Goal: Information Seeking & Learning: Check status

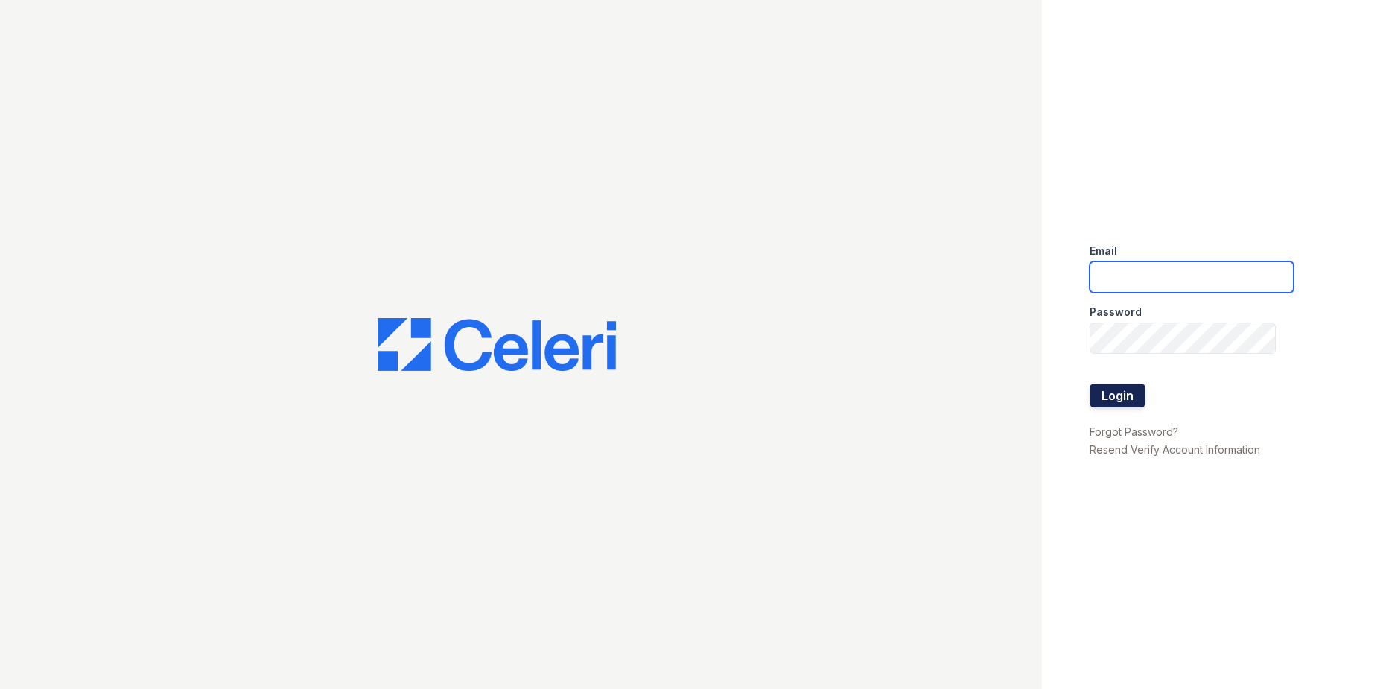
type input "[DOMAIN_NAME][EMAIL_ADDRESS][DOMAIN_NAME]"
click at [1112, 399] on button "Login" at bounding box center [1118, 396] width 56 height 24
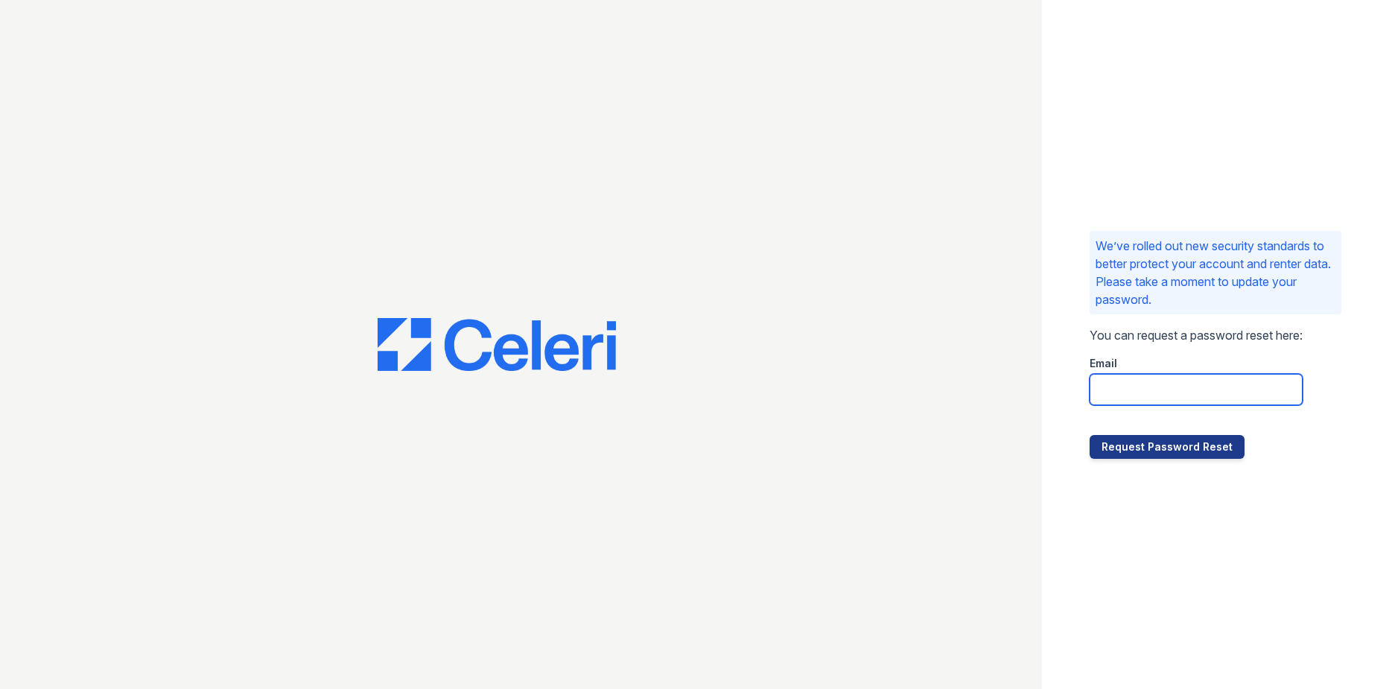
click at [1159, 397] on input "email" at bounding box center [1196, 389] width 213 height 31
type input "[DOMAIN_NAME][EMAIL_ADDRESS][DOMAIN_NAME]"
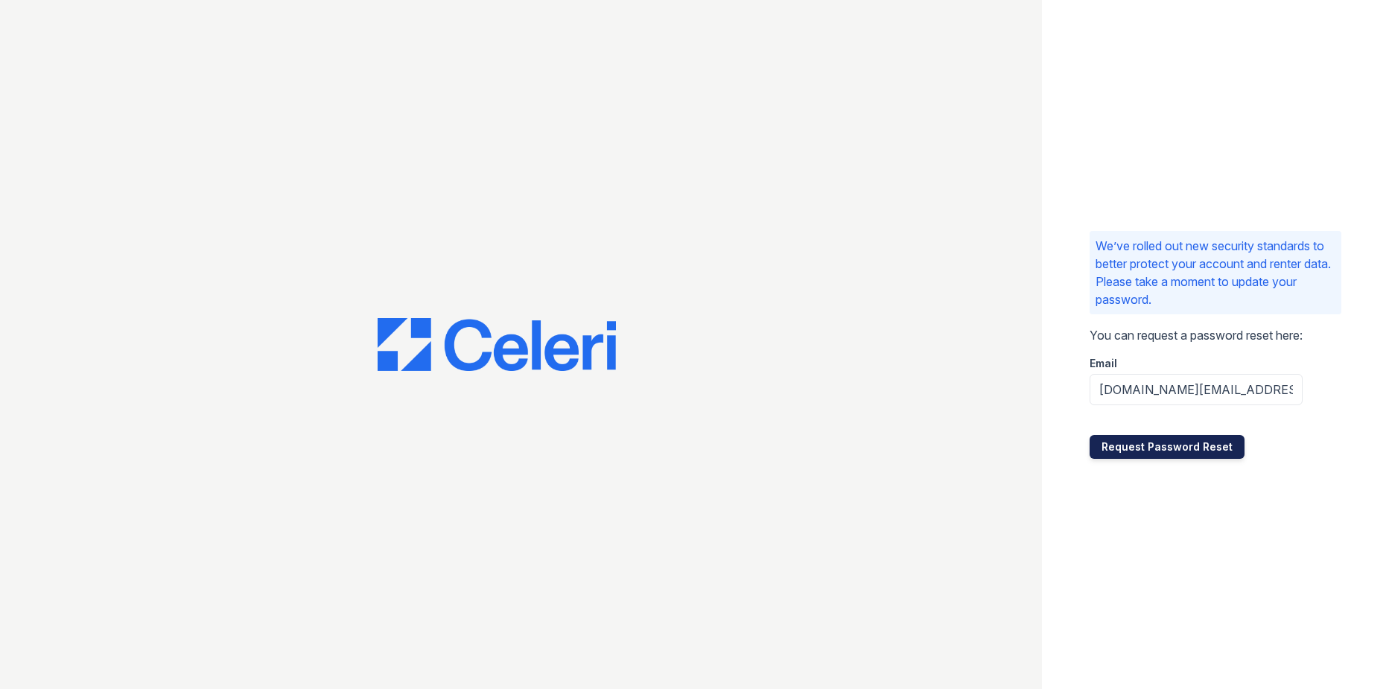
click at [1158, 449] on button "Request Password Reset" at bounding box center [1167, 447] width 155 height 24
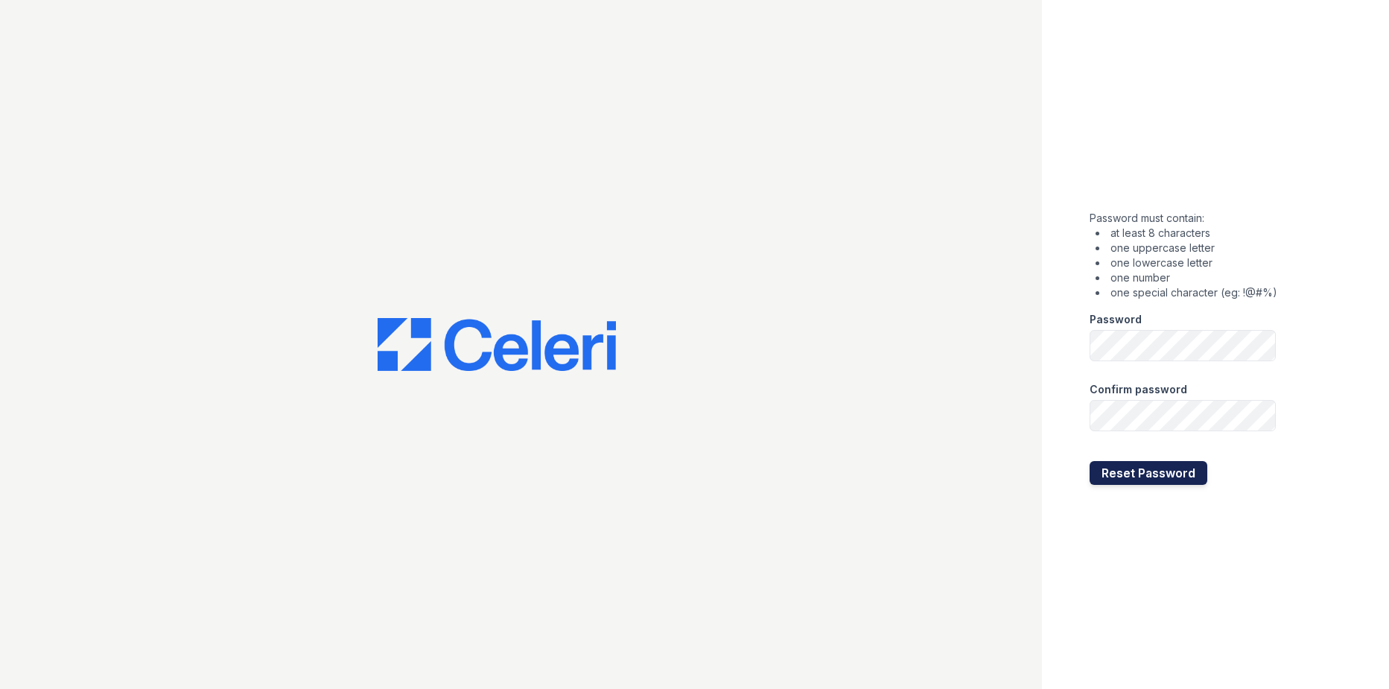
click at [1167, 475] on button "Reset Password" at bounding box center [1149, 473] width 118 height 24
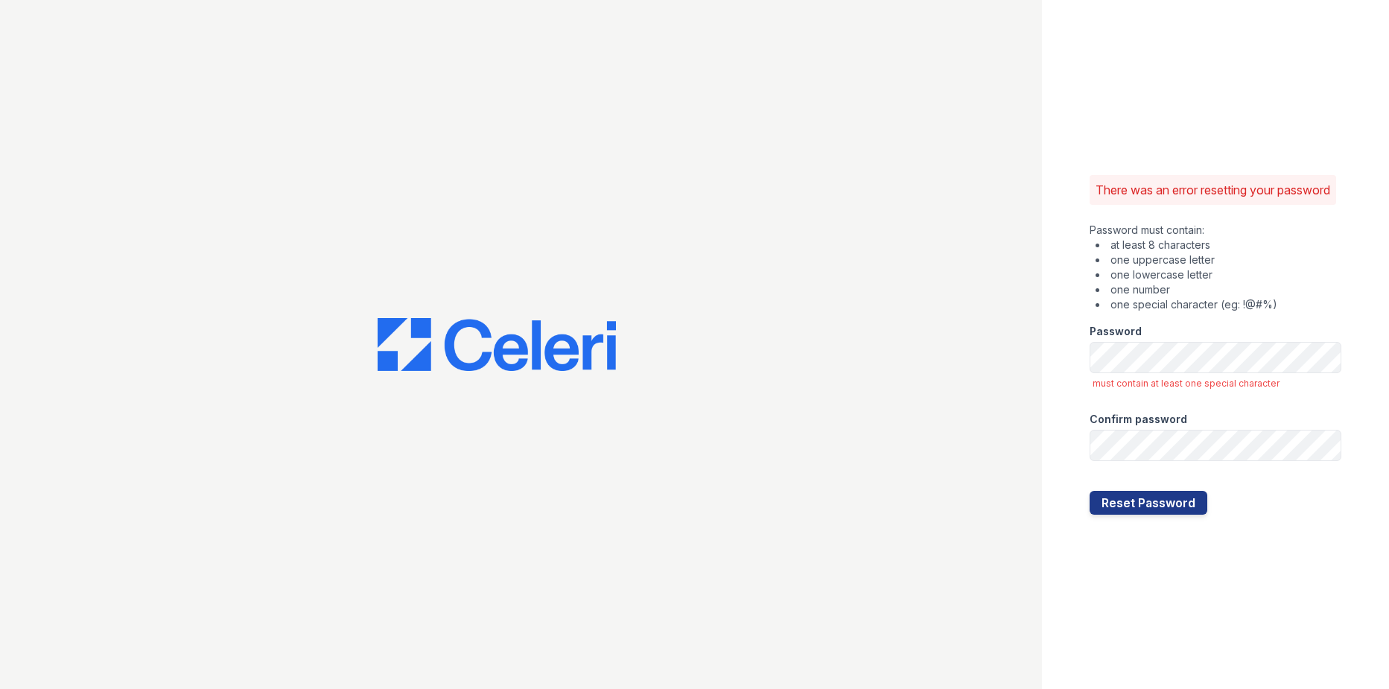
click at [1307, 311] on li "one special character (eg: !@#%)" at bounding box center [1219, 304] width 246 height 15
drag, startPoint x: 1103, startPoint y: 627, endPoint x: 1101, endPoint y: 578, distance: 49.2
click at [1103, 623] on div "There was an error resetting your password Password must contain: at least 8 ch…" at bounding box center [1215, 344] width 347 height 689
click at [1135, 504] on button "Reset Password" at bounding box center [1149, 503] width 118 height 24
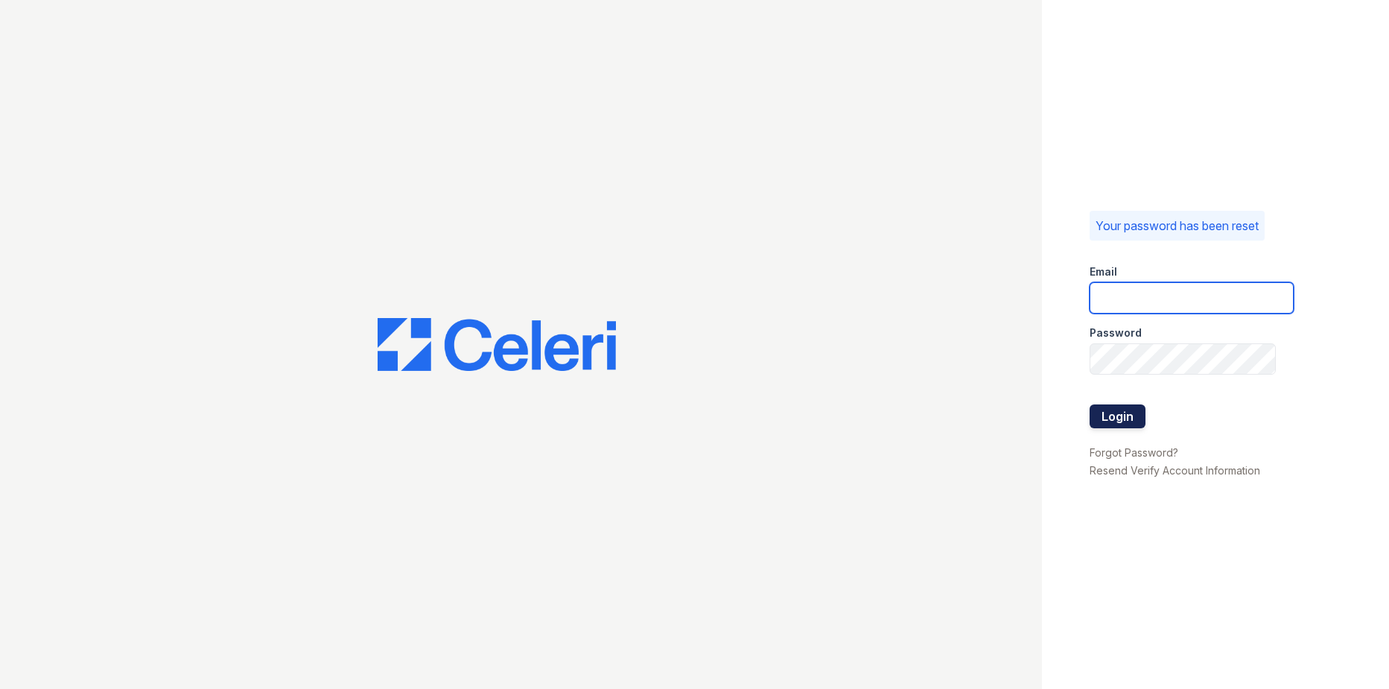
type input "westcreek.pm@cafmanagement.com"
click at [1129, 412] on button "Login" at bounding box center [1118, 417] width 56 height 24
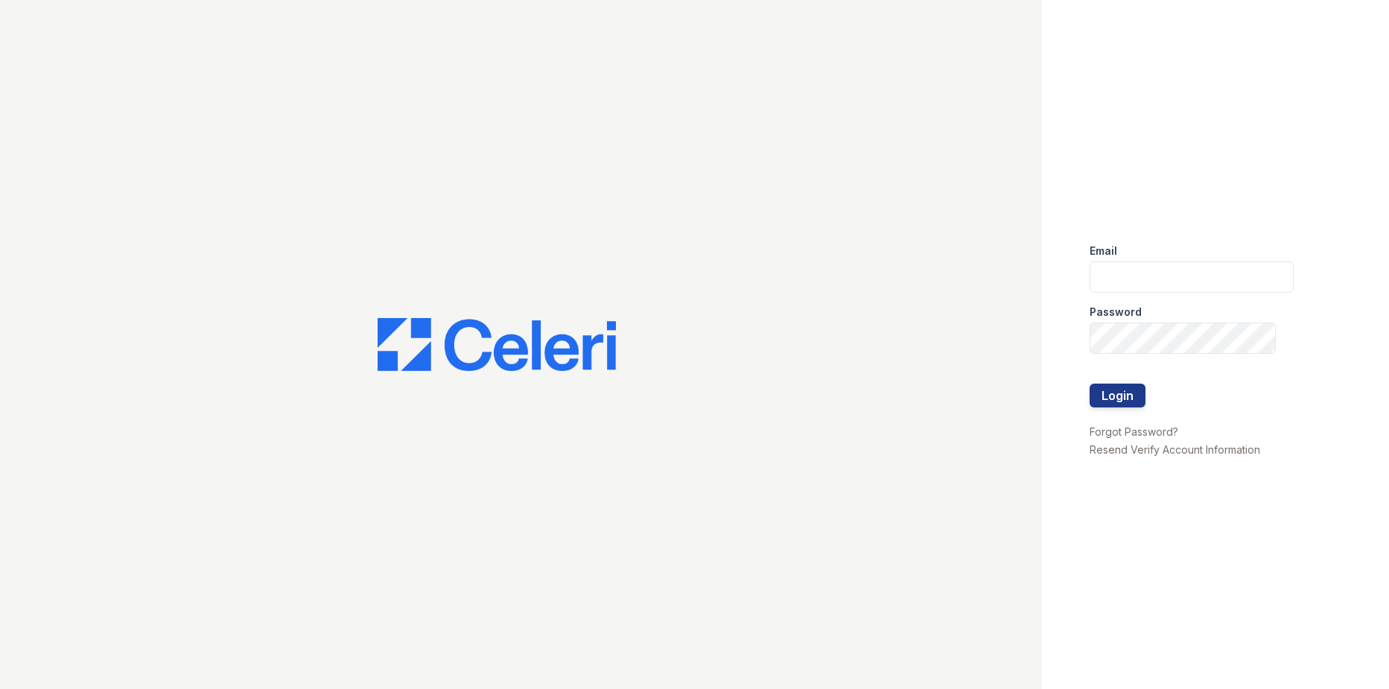
type input "westcreek.pm@cafmanagement.com"
click at [1028, 379] on div "Email westcreek.pm@cafmanagement.com Password Login Forgot Password? Resend Ver…" at bounding box center [694, 344] width 1389 height 689
click at [1090, 384] on button "Login" at bounding box center [1118, 396] width 56 height 24
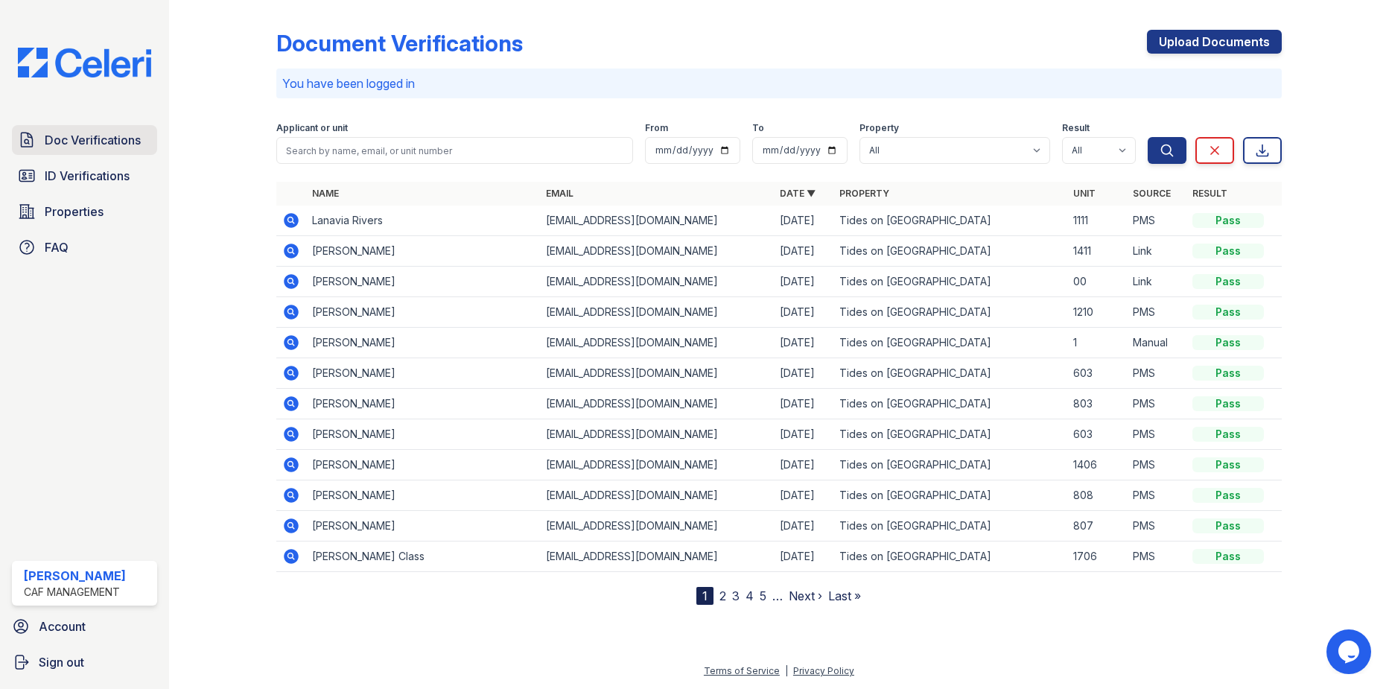
click at [105, 143] on span "Doc Verifications" at bounding box center [93, 140] width 96 height 18
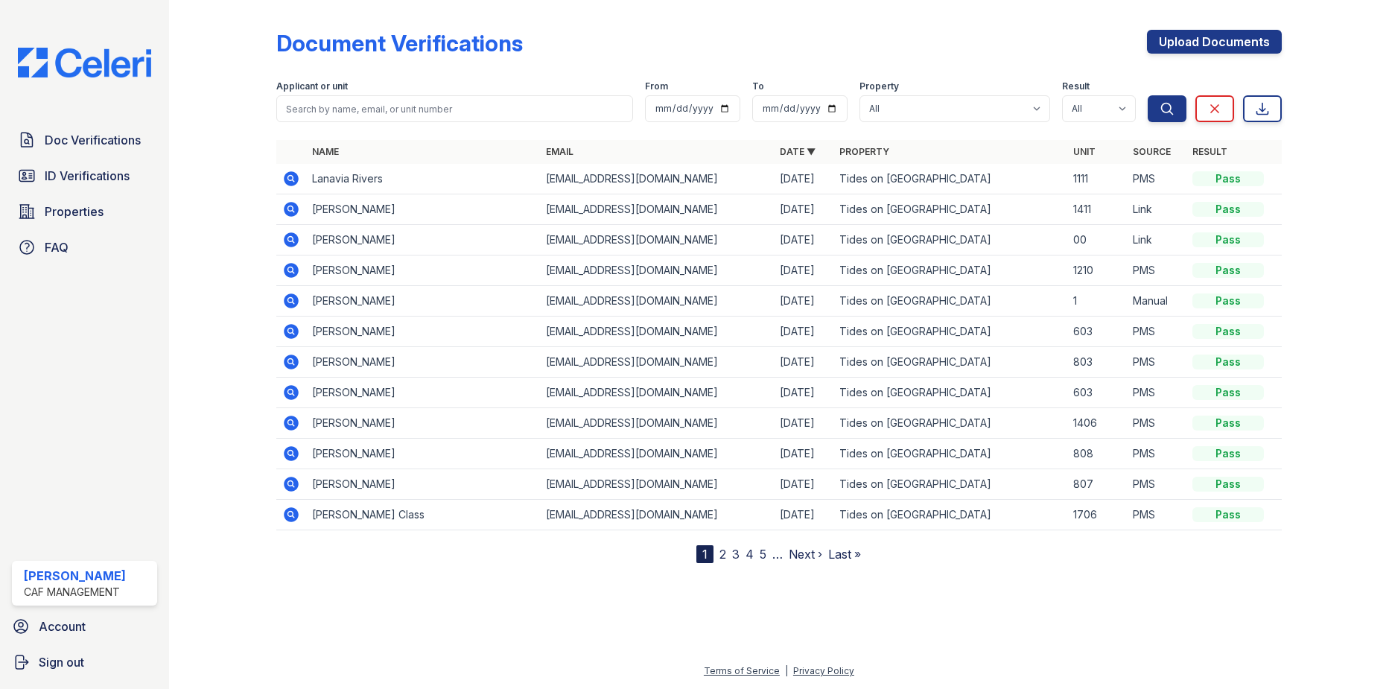
click at [288, 294] on icon at bounding box center [291, 301] width 18 height 18
click at [725, 553] on link "2" at bounding box center [723, 554] width 7 height 15
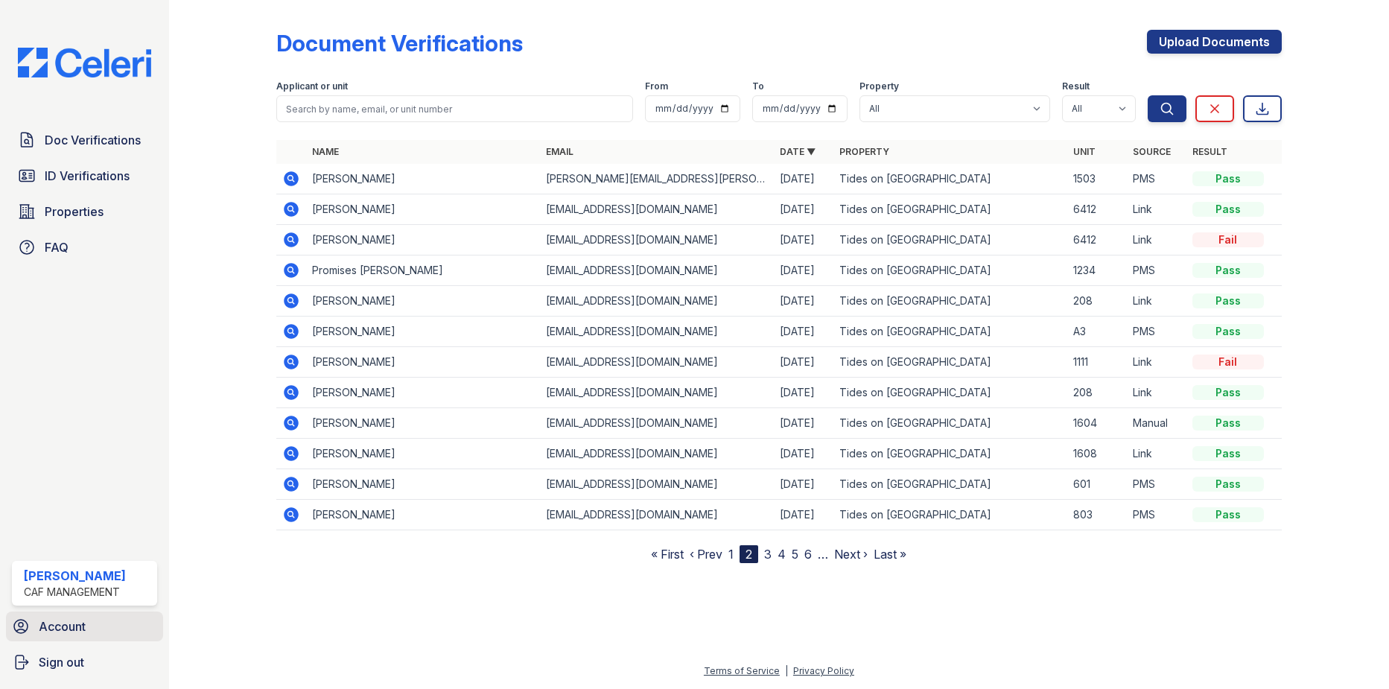
click at [66, 624] on span "Account" at bounding box center [62, 627] width 47 height 18
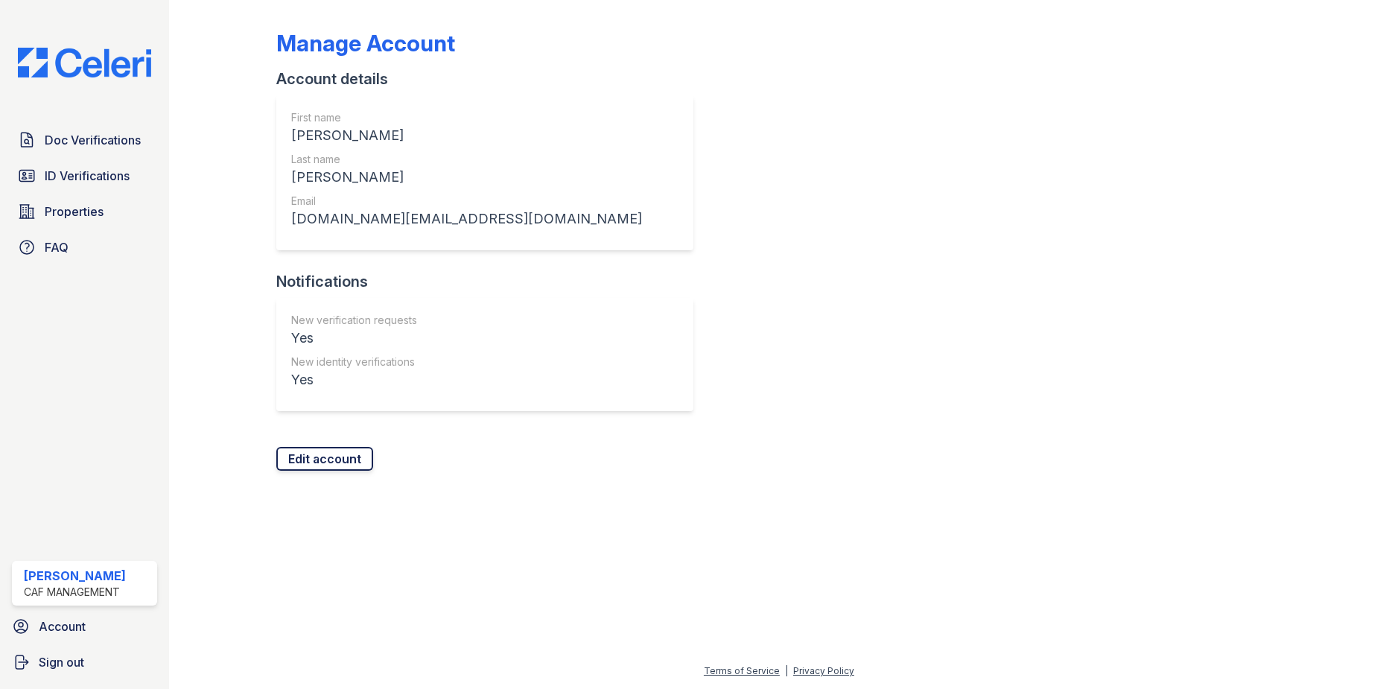
click at [352, 463] on link "Edit account" at bounding box center [324, 459] width 97 height 24
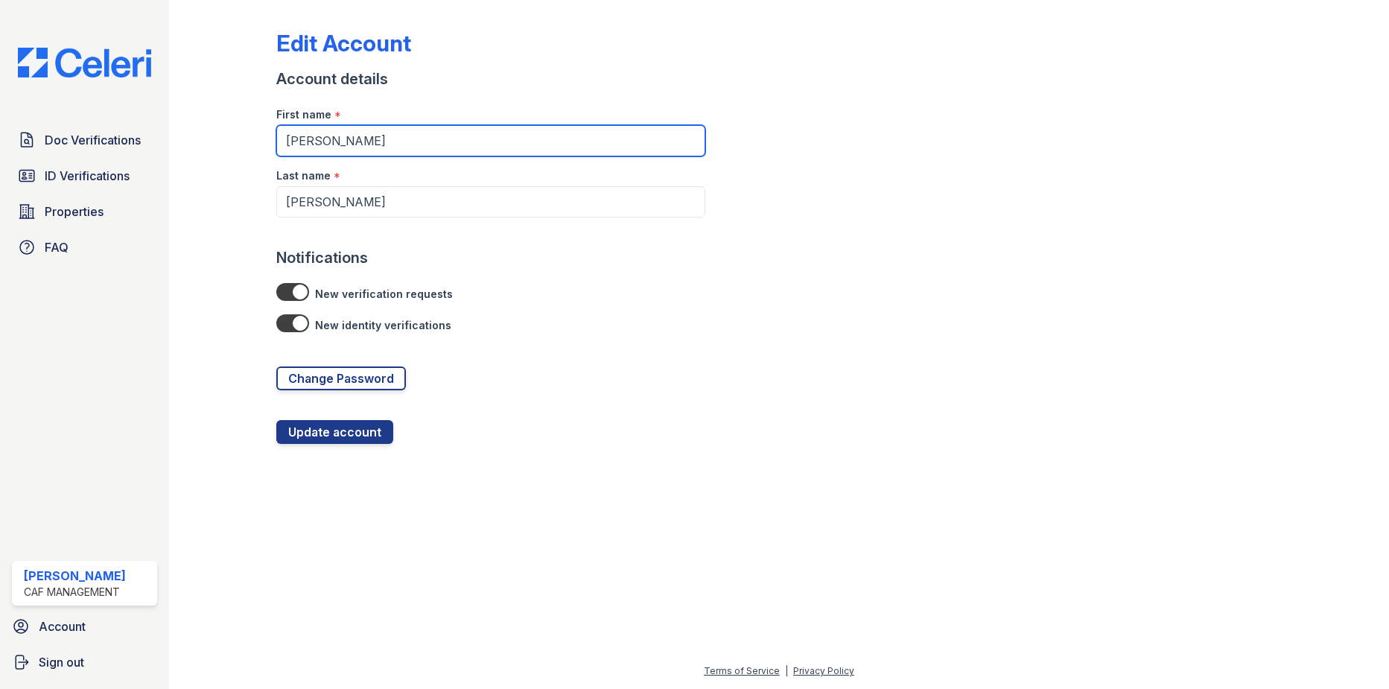
drag, startPoint x: 361, startPoint y: 139, endPoint x: 202, endPoint y: 149, distance: 159.7
click at [202, 149] on div "Edit Account Account details First name * JESSICA Last name * MONREAL Notificat…" at bounding box center [779, 234] width 1173 height 468
type input "Jocelyn"
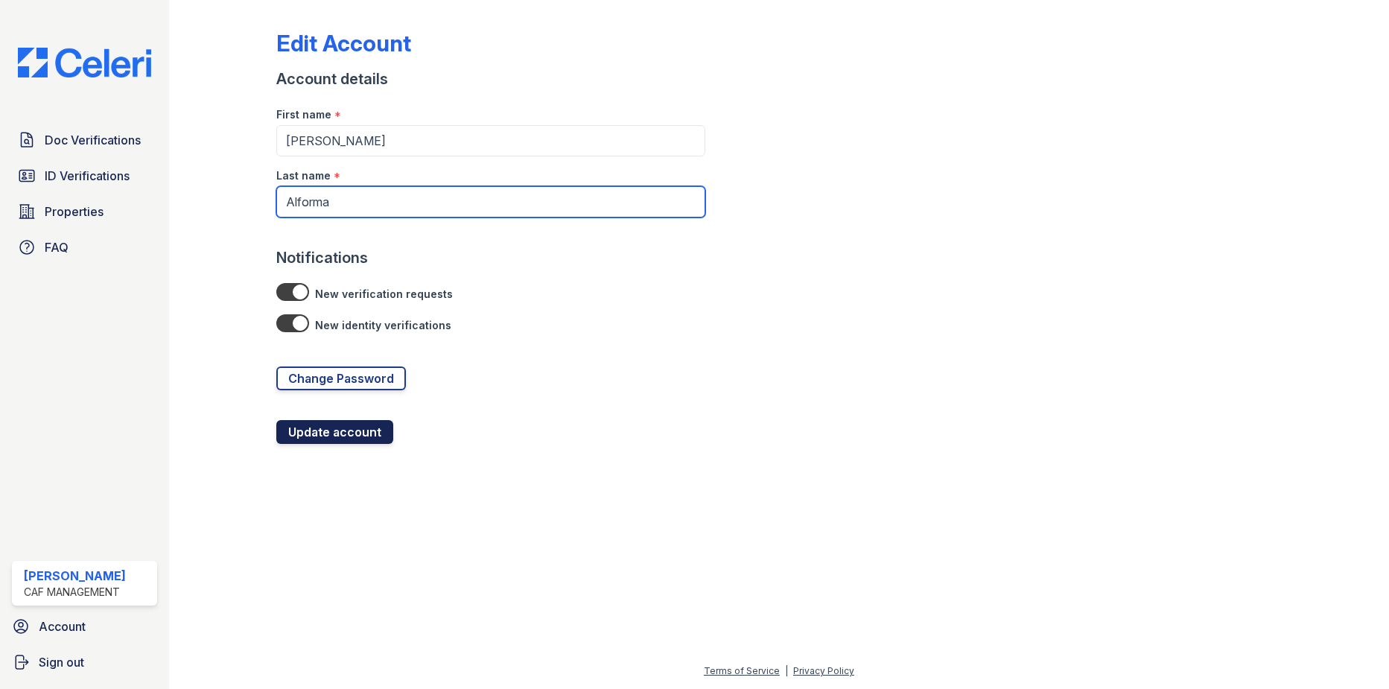
type input "Alforma"
click at [330, 422] on button "Update account" at bounding box center [334, 432] width 117 height 24
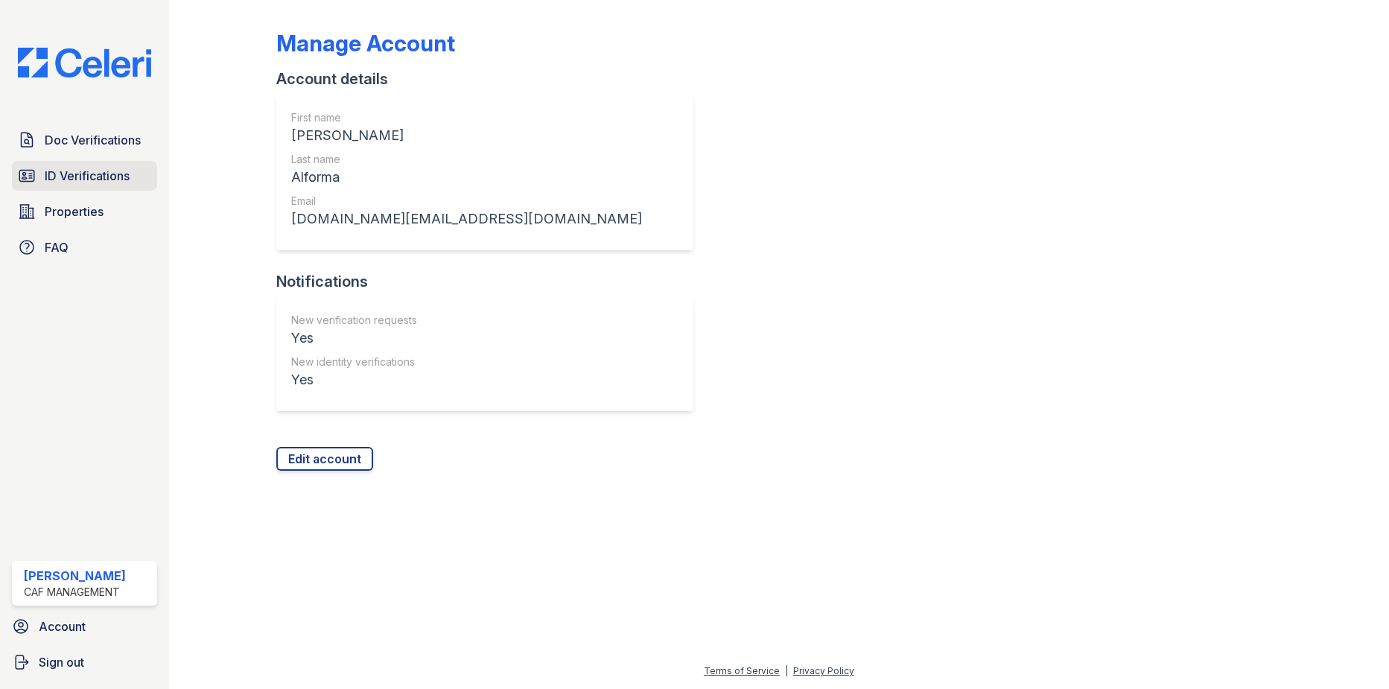
click at [66, 176] on span "ID Verifications" at bounding box center [87, 176] width 85 height 18
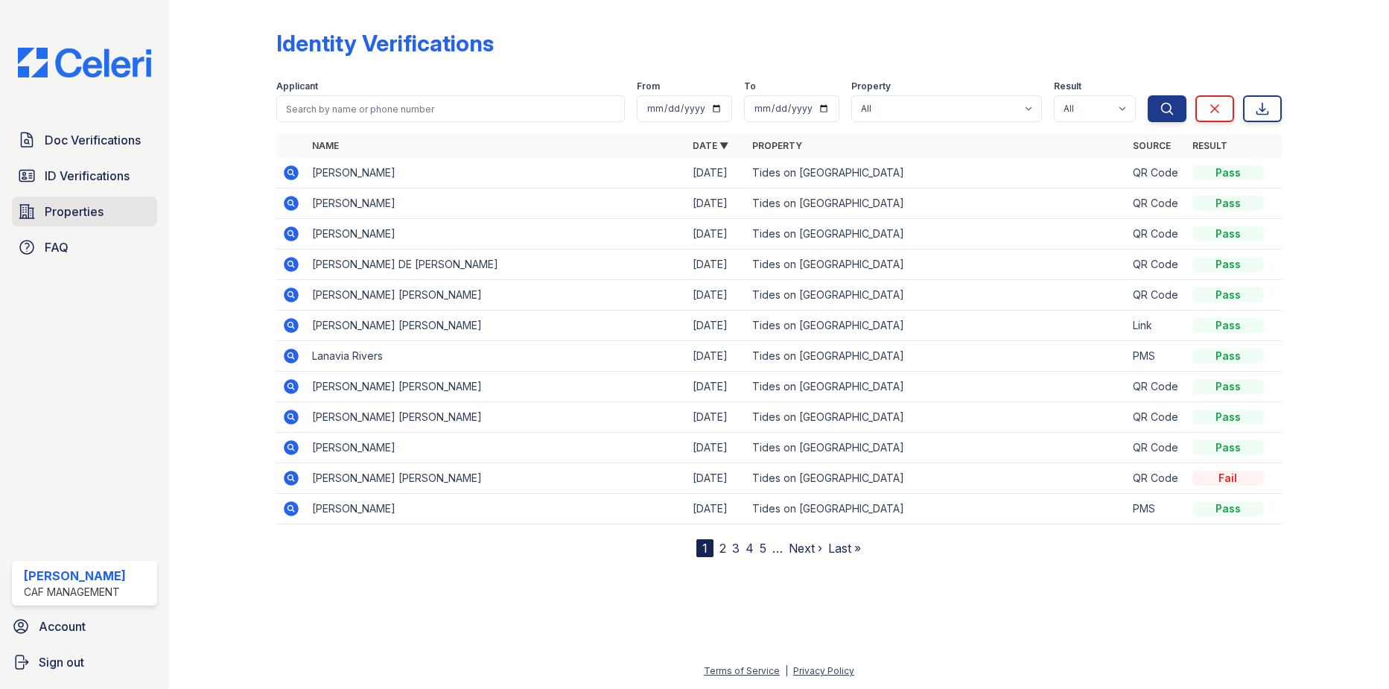
click at [72, 218] on span "Properties" at bounding box center [74, 212] width 59 height 18
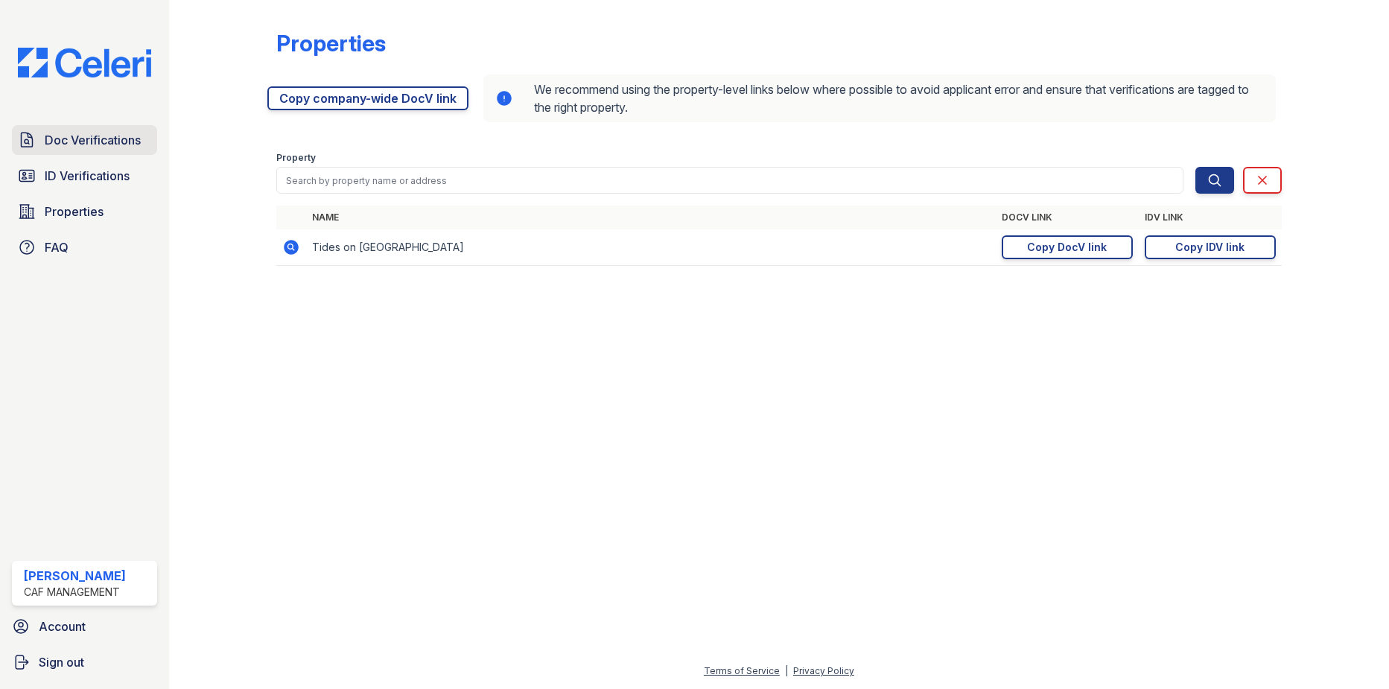
click at [112, 140] on span "Doc Verifications" at bounding box center [93, 140] width 96 height 18
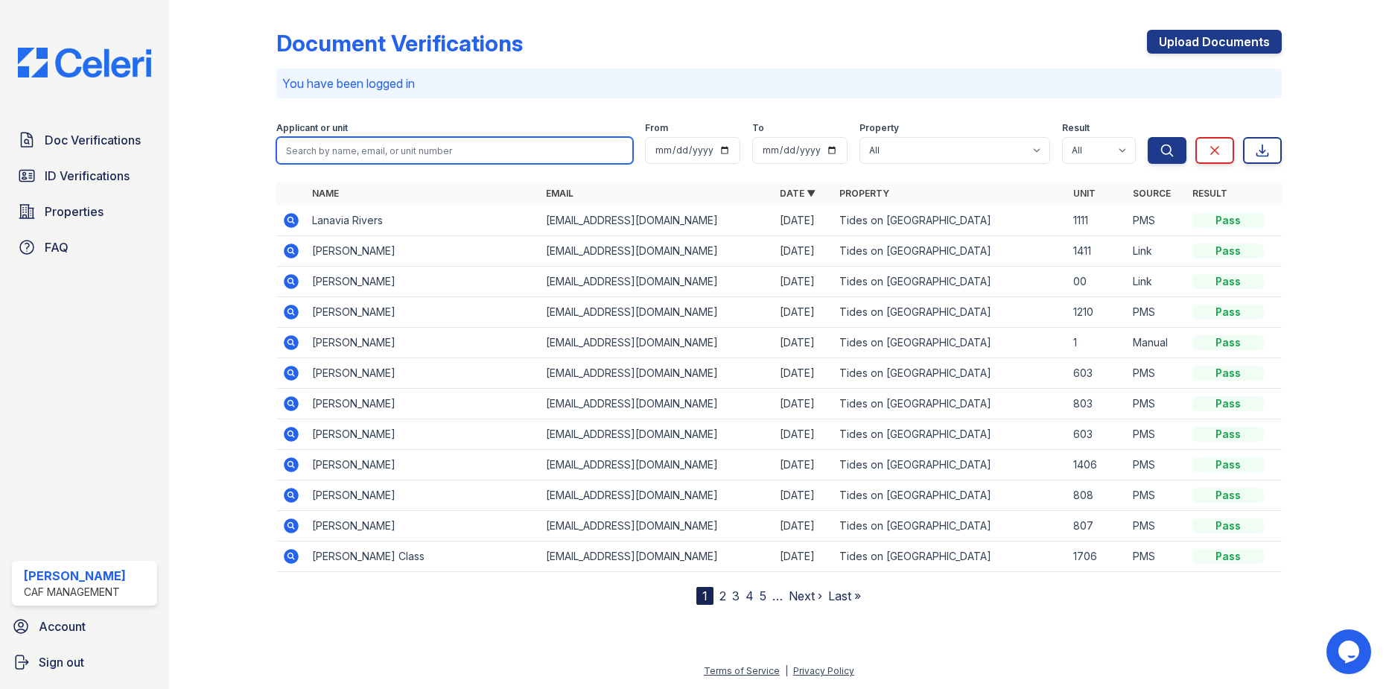
click at [378, 150] on input "search" at bounding box center [454, 150] width 356 height 27
drag, startPoint x: 310, startPoint y: 148, endPoint x: 264, endPoint y: 155, distance: 45.9
click at [261, 162] on div "Document Verifications Upload Documents You have been logged in Filter Applican…" at bounding box center [779, 314] width 1173 height 629
type input "[PERSON_NAME]"
click at [1148, 137] on button "Search" at bounding box center [1167, 150] width 39 height 27
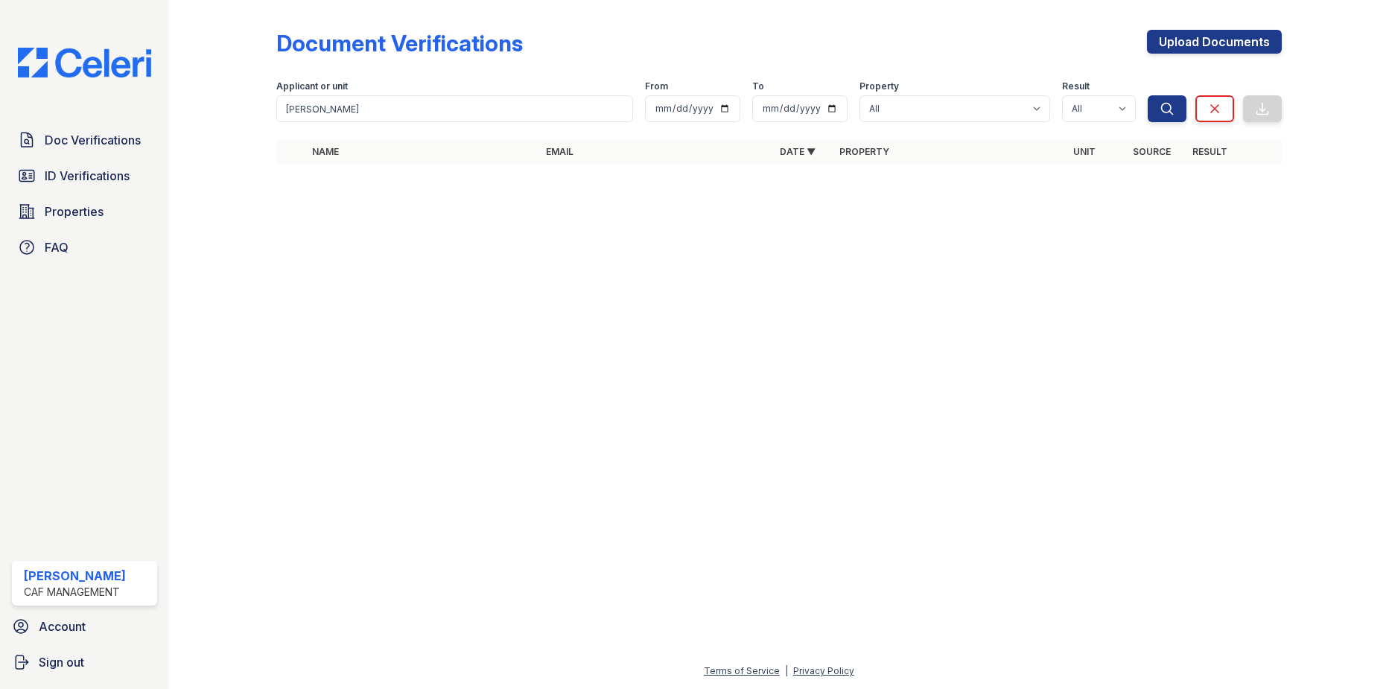
click at [1196, 125] on form "Applicant or unit [GEOGRAPHIC_DATA] From To Property All Tides on [GEOGRAPHIC_D…" at bounding box center [778, 99] width 1005 height 60
click at [1217, 107] on icon at bounding box center [1214, 108] width 7 height 7
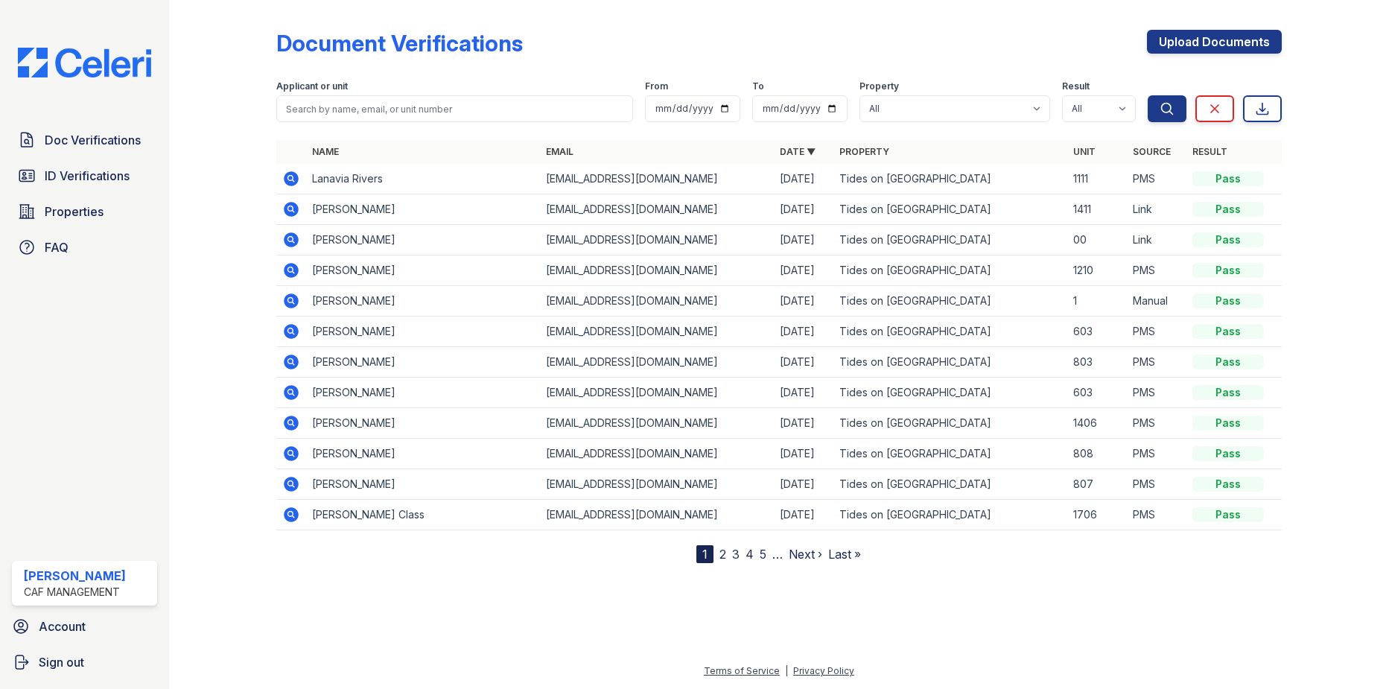
click at [794, 550] on link "Next ›" at bounding box center [806, 554] width 34 height 15
click at [843, 559] on link "Next ›" at bounding box center [851, 554] width 34 height 15
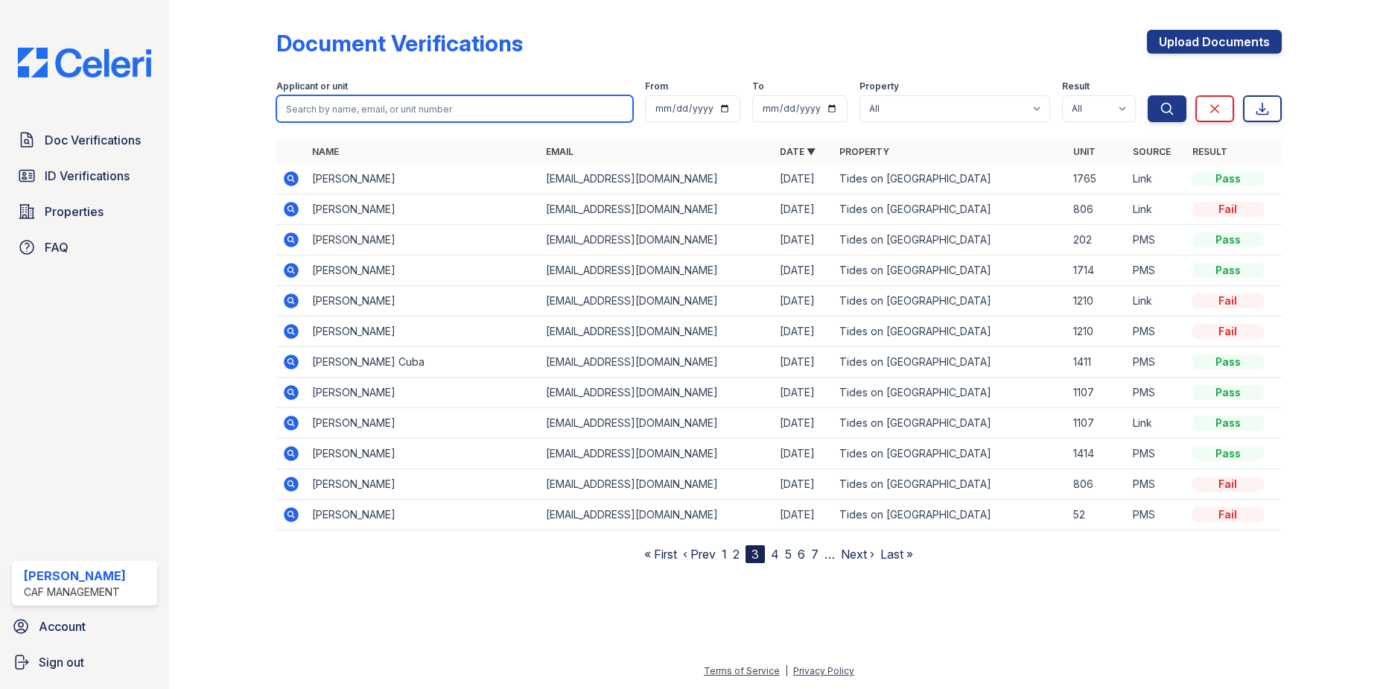
click at [459, 111] on input "search" at bounding box center [454, 108] width 356 height 27
type input "[PERSON_NAME]"
click at [1148, 95] on button "Search" at bounding box center [1167, 108] width 39 height 27
